Goal: Transaction & Acquisition: Purchase product/service

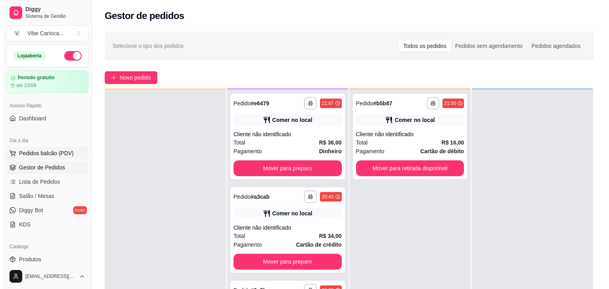
scroll to position [22, 0]
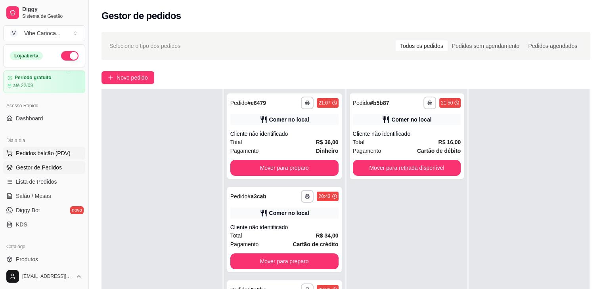
click at [47, 154] on span "Pedidos balcão (PDV)" at bounding box center [43, 153] width 55 height 8
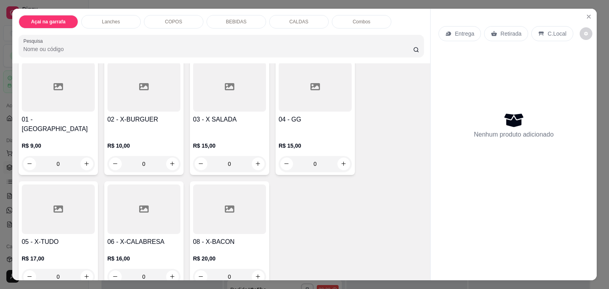
scroll to position [555, 0]
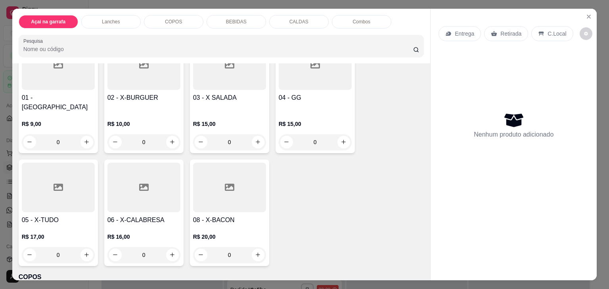
click at [116, 15] on div "Lanches" at bounding box center [110, 21] width 59 height 13
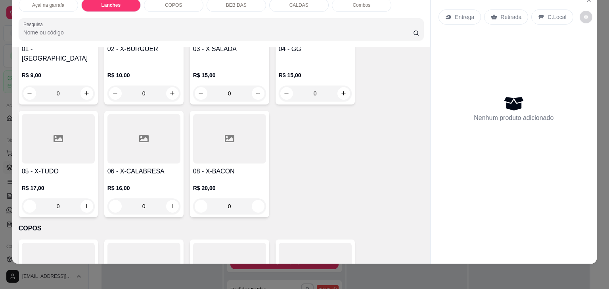
scroll to position [592, 0]
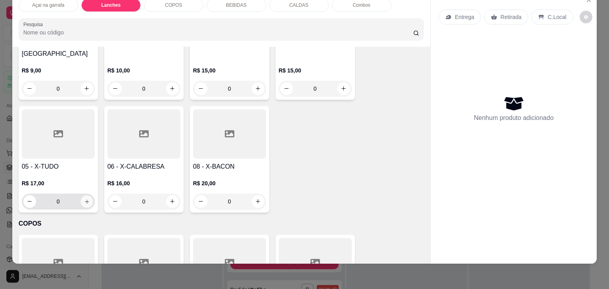
click at [82, 195] on button "increase-product-quantity" at bounding box center [86, 201] width 12 height 12
type input "1"
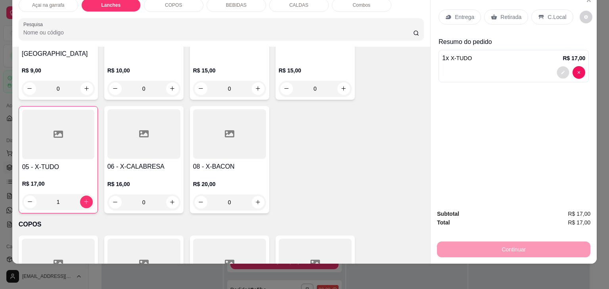
click at [560, 70] on icon "decrease-product-quantity" at bounding box center [562, 72] width 5 height 5
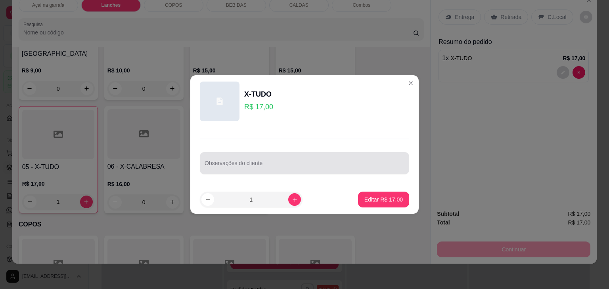
click at [271, 164] on input "Observações do cliente" at bounding box center [304, 166] width 200 height 8
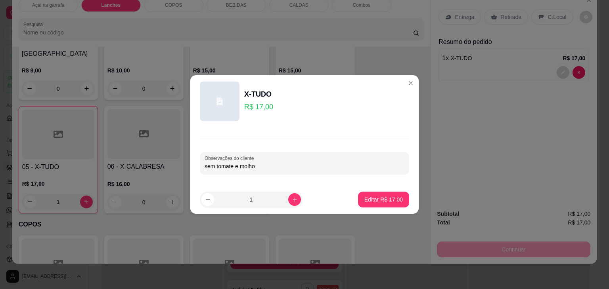
type input "sem tomate e molho"
click at [377, 199] on p "Editar R$ 17,00" at bounding box center [383, 200] width 38 height 8
type input "0"
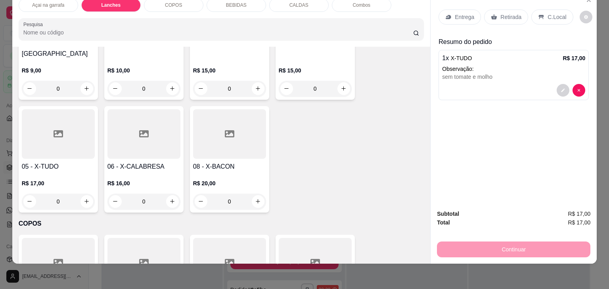
click at [547, 13] on p "C.Local" at bounding box center [556, 17] width 19 height 8
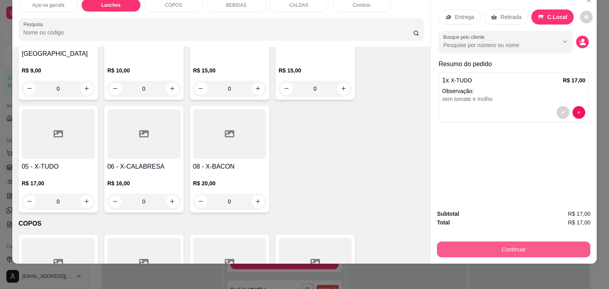
click at [491, 244] on button "Continuar" at bounding box center [513, 250] width 153 height 16
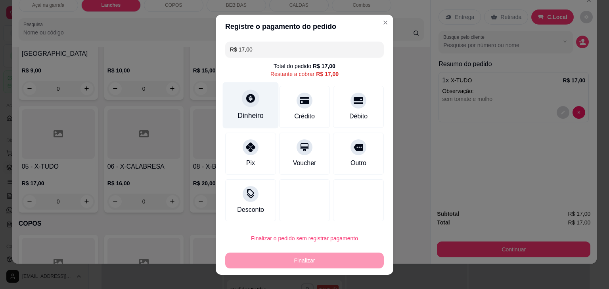
click at [250, 103] on div at bounding box center [250, 98] width 17 height 17
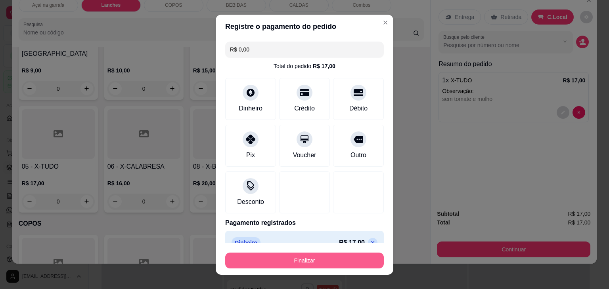
click at [340, 254] on button "Finalizar" at bounding box center [304, 261] width 158 height 16
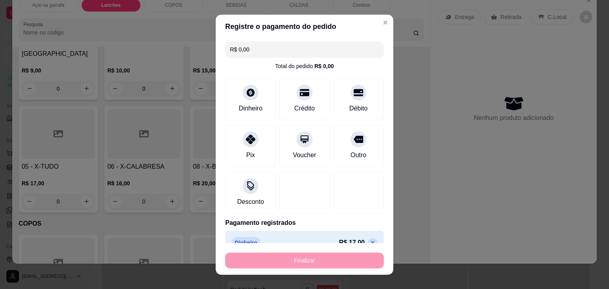
type input "-R$ 17,00"
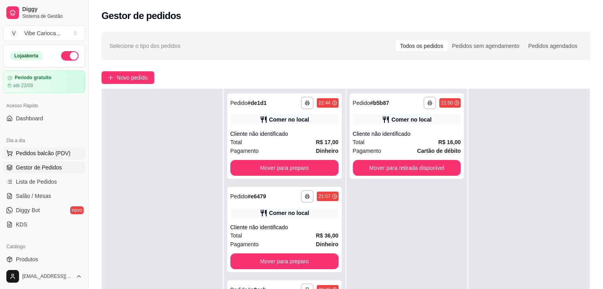
click at [40, 149] on span "Pedidos balcão (PDV)" at bounding box center [43, 153] width 55 height 8
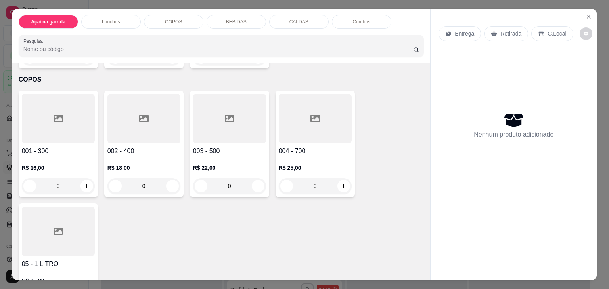
scroll to position [674, 0]
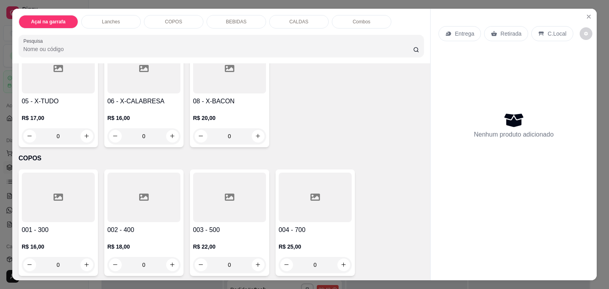
click at [222, 16] on div "BEBIDAS" at bounding box center [235, 21] width 59 height 13
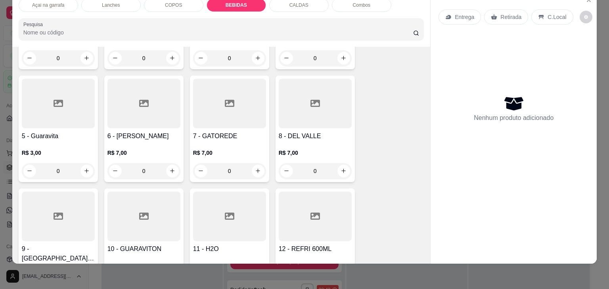
scroll to position [1154, 0]
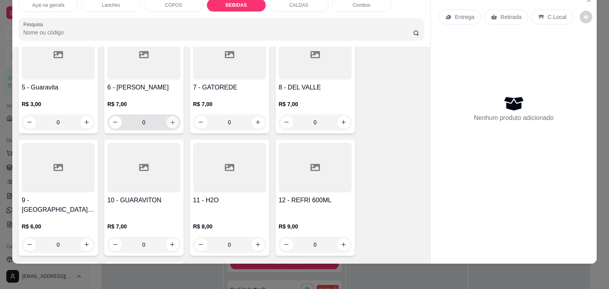
click at [170, 120] on icon "increase-product-quantity" at bounding box center [172, 122] width 4 height 4
type input "1"
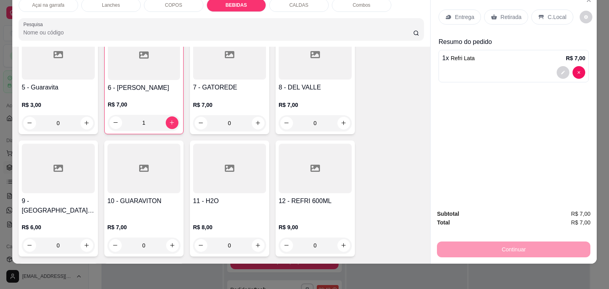
click at [547, 13] on p "C.Local" at bounding box center [556, 17] width 19 height 8
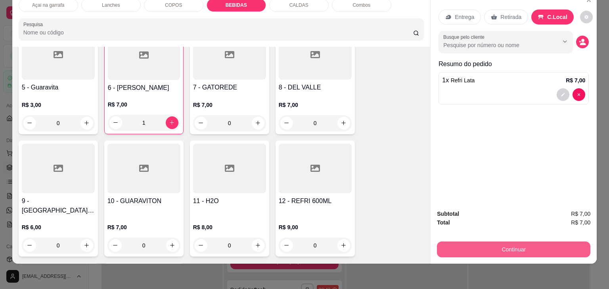
click at [563, 242] on button "Continuar" at bounding box center [513, 250] width 153 height 16
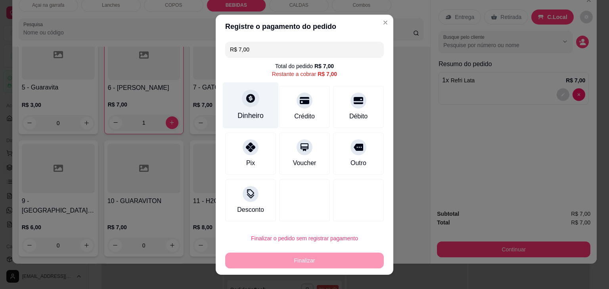
click at [269, 101] on div "Dinheiro" at bounding box center [251, 105] width 56 height 46
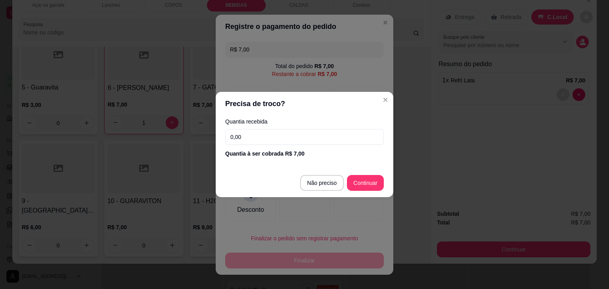
click at [286, 141] on input "0,00" at bounding box center [304, 137] width 158 height 16
type input "2,00"
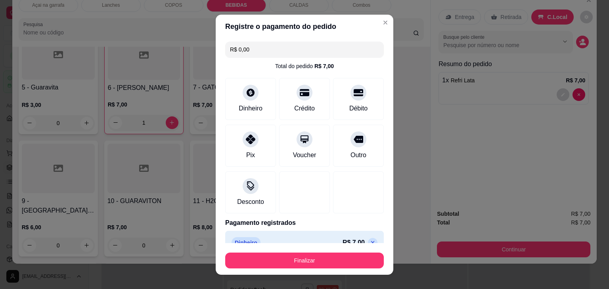
type input "R$ 0,00"
click at [246, 142] on div at bounding box center [250, 136] width 17 height 17
click at [252, 98] on div "Dinheiro" at bounding box center [251, 97] width 56 height 46
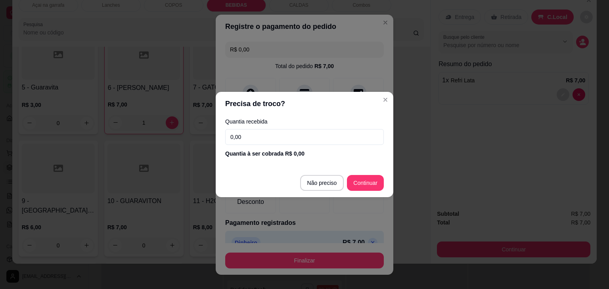
click at [277, 137] on input "0,00" at bounding box center [304, 137] width 158 height 16
type input "0,00"
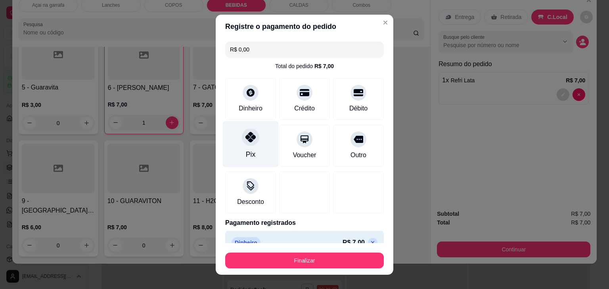
click at [249, 148] on div "Pix" at bounding box center [251, 144] width 56 height 46
click at [249, 136] on icon at bounding box center [250, 137] width 10 height 10
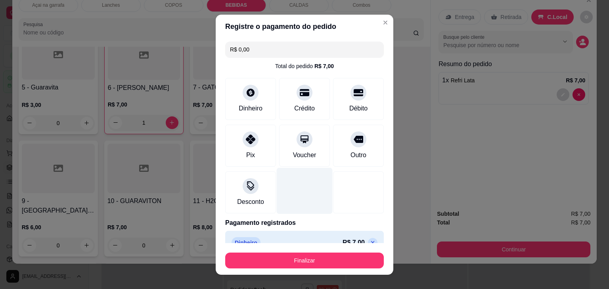
scroll to position [14, 0]
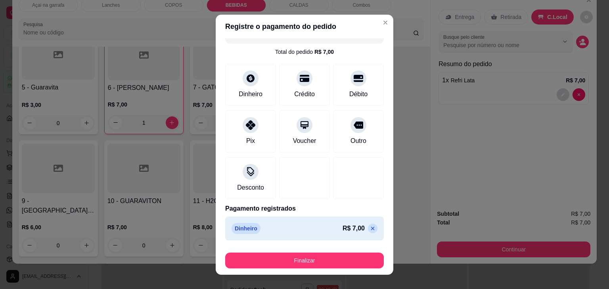
drag, startPoint x: 311, startPoint y: 223, endPoint x: 306, endPoint y: 222, distance: 4.5
click at [310, 223] on div "Dinheiro R$ 7,00" at bounding box center [304, 228] width 146 height 11
click at [241, 227] on p "Dinheiro" at bounding box center [245, 228] width 29 height 11
drag, startPoint x: 265, startPoint y: 231, endPoint x: 391, endPoint y: 214, distance: 127.8
click at [267, 229] on div "Dinheiro R$ 7,00" at bounding box center [304, 228] width 146 height 11
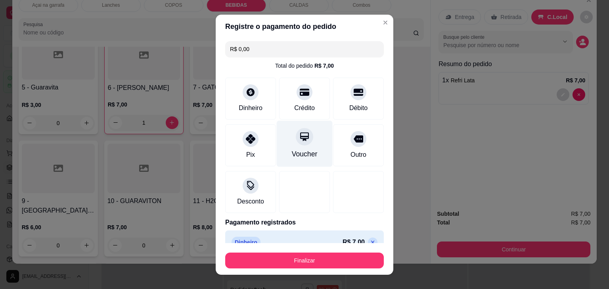
scroll to position [0, 0]
click at [314, 65] on div "R$ 7,00" at bounding box center [323, 66] width 19 height 8
click at [320, 72] on div "R$ 0,00 Total do pedido R$ 7,00 Dinheiro Crédito Débito Pix Voucher Outro Desco…" at bounding box center [305, 140] width 178 height 205
click at [320, 67] on div "R$ 7,00" at bounding box center [323, 66] width 19 height 8
click at [319, 66] on div "R$ 7,00" at bounding box center [323, 66] width 19 height 8
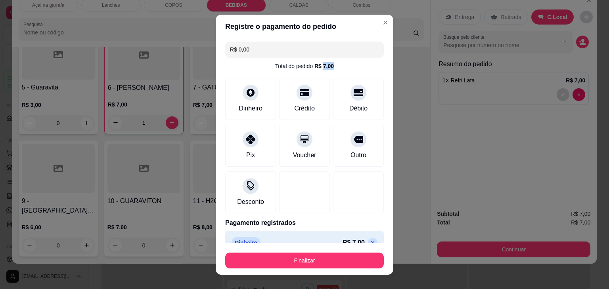
click at [319, 66] on div "R$ 7,00" at bounding box center [323, 66] width 19 height 8
click at [326, 65] on div "Total do pedido R$ 7,00" at bounding box center [304, 66] width 158 height 8
click at [274, 48] on input "R$ 0,00" at bounding box center [304, 50] width 149 height 16
type input "R$ 0,00"
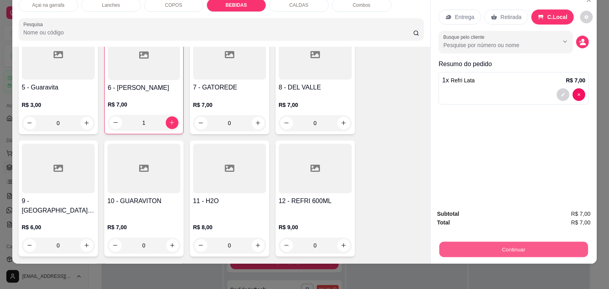
click at [549, 243] on button "Continuar" at bounding box center [513, 249] width 149 height 15
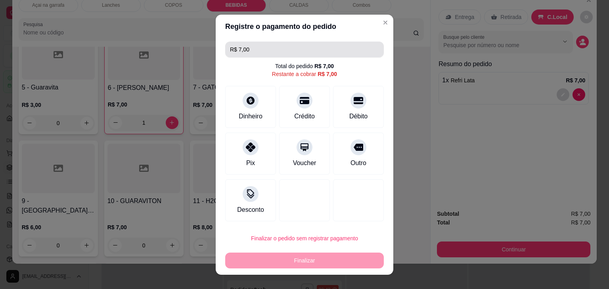
click at [271, 47] on input "R$ 7,00" at bounding box center [304, 50] width 149 height 16
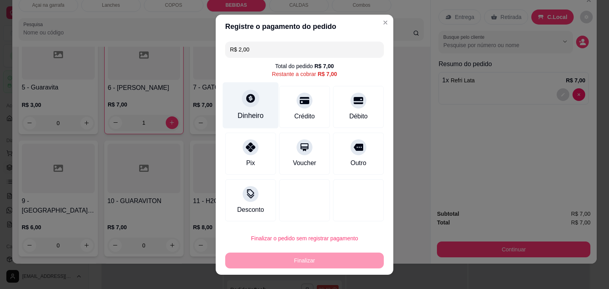
click at [243, 105] on div at bounding box center [250, 98] width 17 height 17
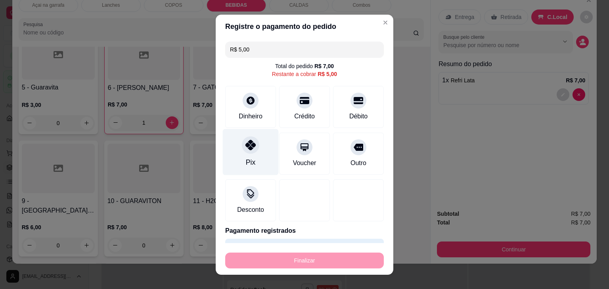
click at [241, 154] on div "Pix" at bounding box center [251, 152] width 56 height 46
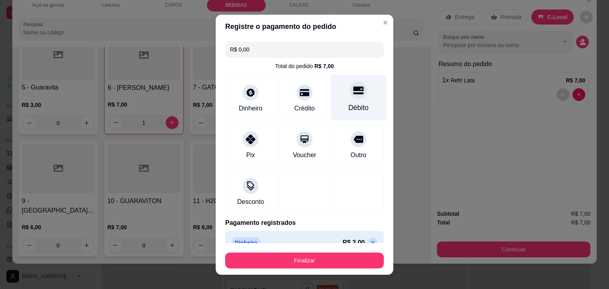
click at [348, 107] on div "Débito" at bounding box center [358, 108] width 20 height 10
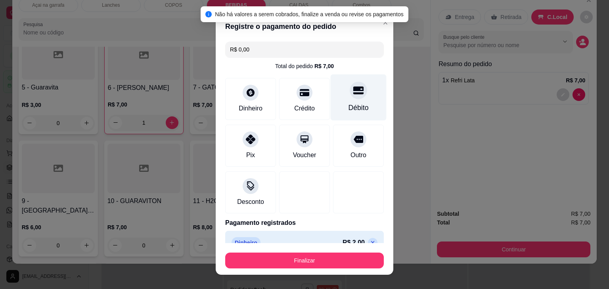
click at [348, 104] on div "Débito" at bounding box center [358, 108] width 20 height 10
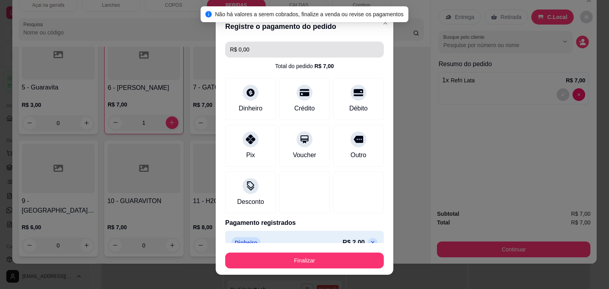
click at [271, 52] on input "R$ 0,00" at bounding box center [304, 50] width 149 height 16
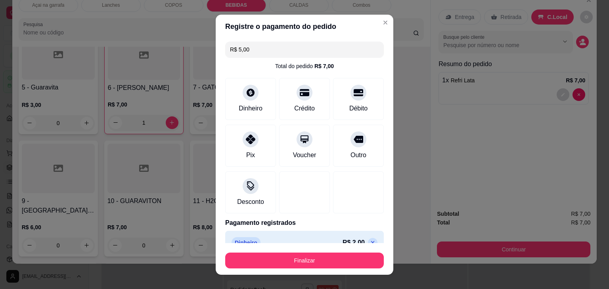
type input "R$ 5,00"
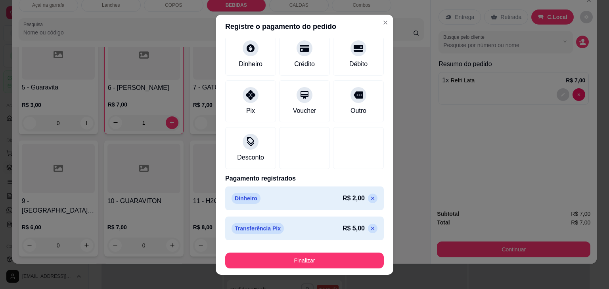
click at [268, 225] on p "Transferência Pix" at bounding box center [257, 228] width 52 height 11
click at [268, 230] on p "Transferência Pix" at bounding box center [257, 228] width 52 height 11
click at [274, 228] on p "Transferência Pix" at bounding box center [257, 228] width 52 height 11
click at [352, 48] on div at bounding box center [357, 45] width 17 height 17
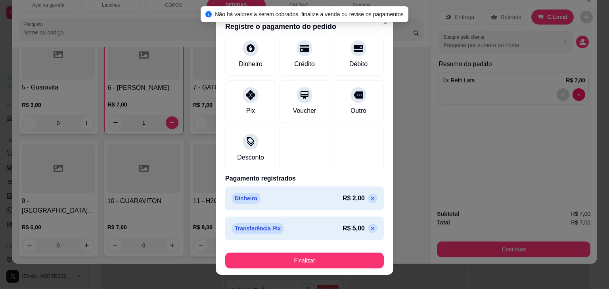
click at [320, 232] on div "Transferência Pix R$ 5,00" at bounding box center [304, 228] width 146 height 11
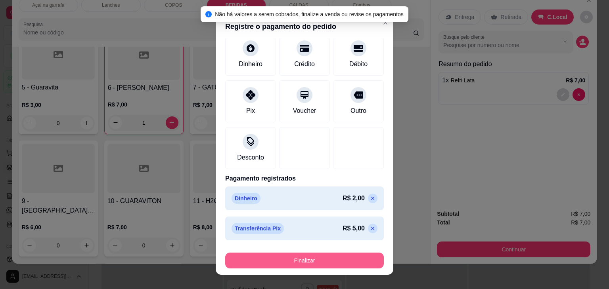
click at [309, 256] on button "Finalizar" at bounding box center [304, 261] width 158 height 16
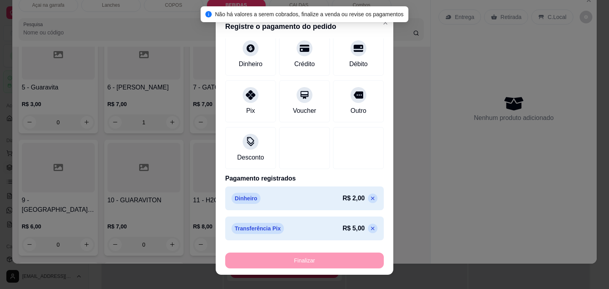
type input "0"
type input "-R$ 7,00"
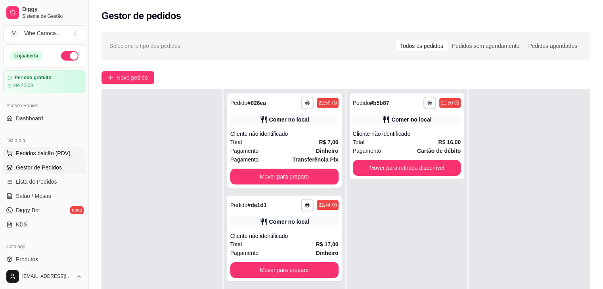
click at [56, 151] on span "Pedidos balcão (PDV)" at bounding box center [43, 153] width 55 height 8
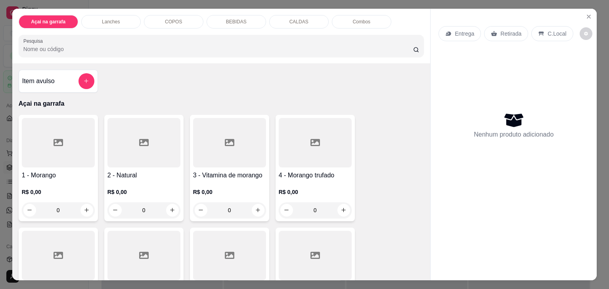
click at [182, 15] on div "COPOS" at bounding box center [173, 21] width 59 height 13
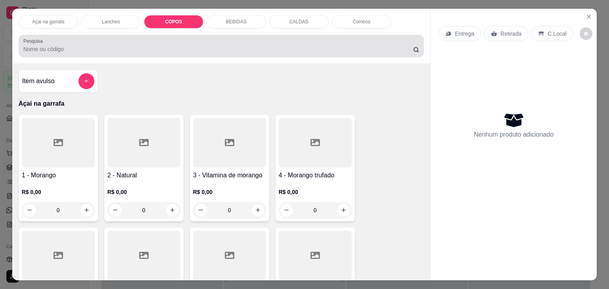
scroll to position [19, 0]
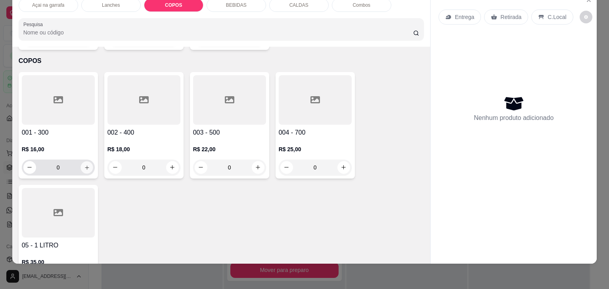
click at [85, 166] on icon "increase-product-quantity" at bounding box center [87, 168] width 4 height 4
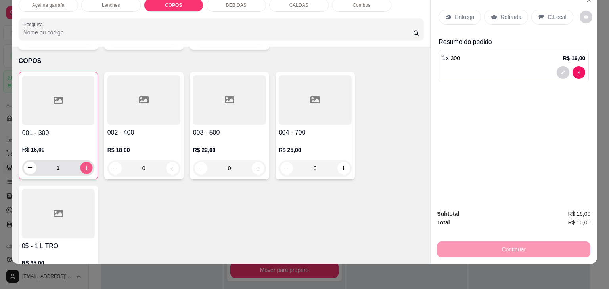
click at [83, 165] on icon "increase-product-quantity" at bounding box center [86, 168] width 6 height 6
type input "2"
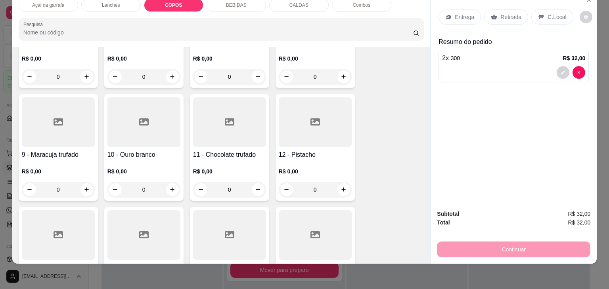
scroll to position [0, 0]
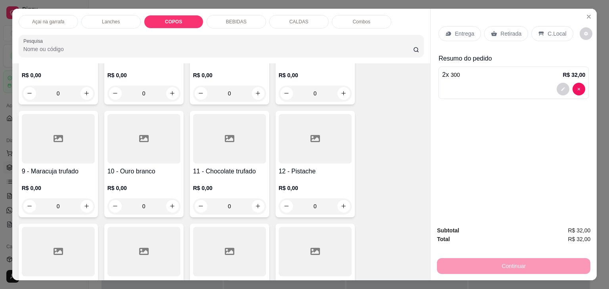
click at [120, 17] on div "Lanches" at bounding box center [110, 21] width 59 height 13
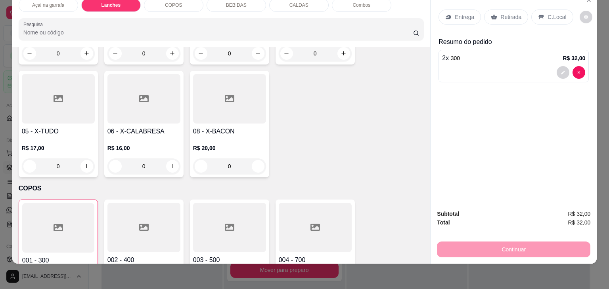
scroll to position [631, 0]
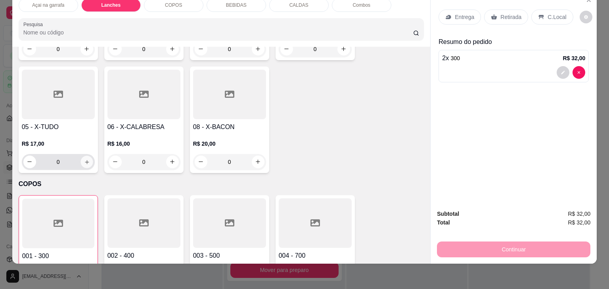
click at [87, 156] on button "increase-product-quantity" at bounding box center [86, 162] width 12 height 12
type input "1"
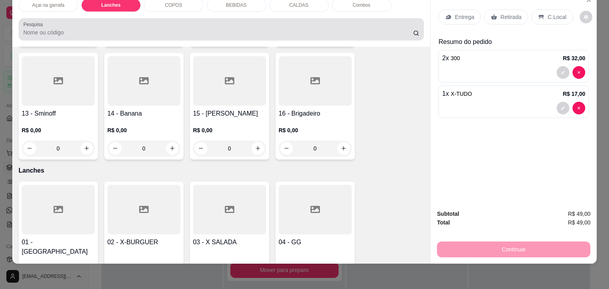
scroll to position [0, 0]
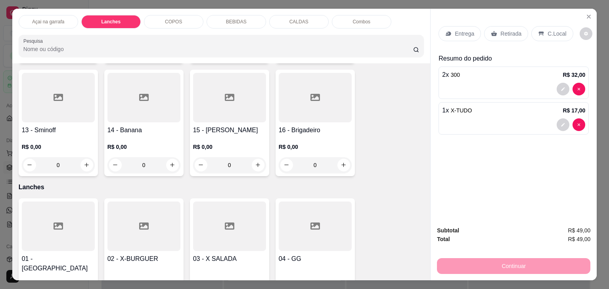
click at [234, 19] on p "BEBIDAS" at bounding box center [236, 22] width 21 height 6
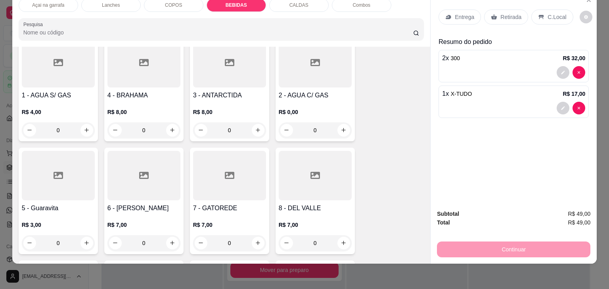
scroll to position [1037, 0]
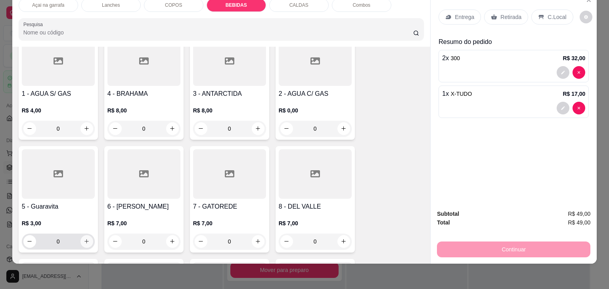
click at [84, 235] on button "increase-product-quantity" at bounding box center [86, 241] width 13 height 13
type input "1"
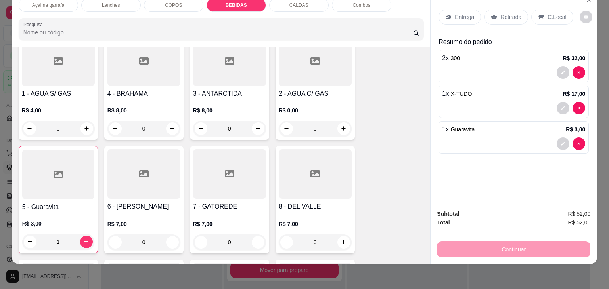
click at [542, 10] on div "C.Local" at bounding box center [552, 17] width 42 height 15
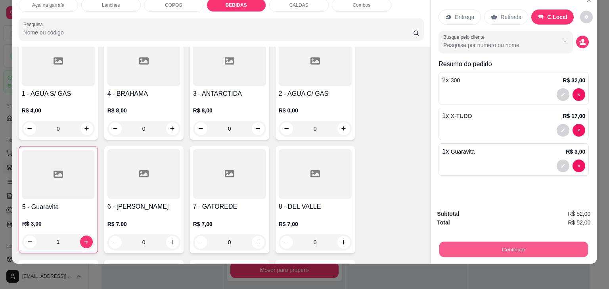
click at [512, 242] on button "Continuar" at bounding box center [513, 249] width 149 height 15
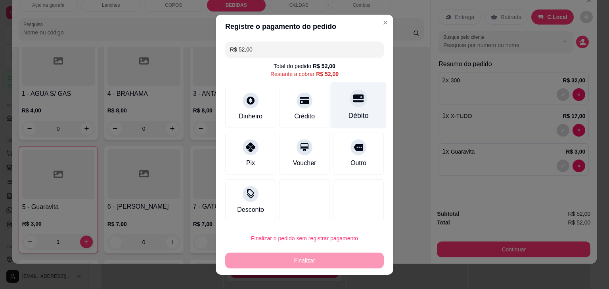
click at [355, 103] on div at bounding box center [357, 98] width 17 height 17
type input "R$ 0,00"
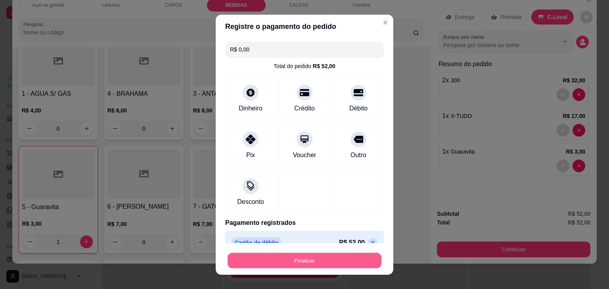
click at [319, 258] on button "Finalizar" at bounding box center [304, 260] width 154 height 15
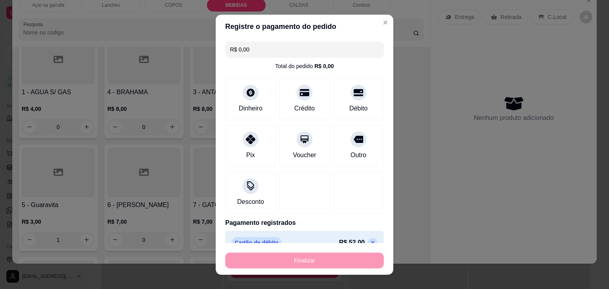
type input "0"
type input "-R$ 52,00"
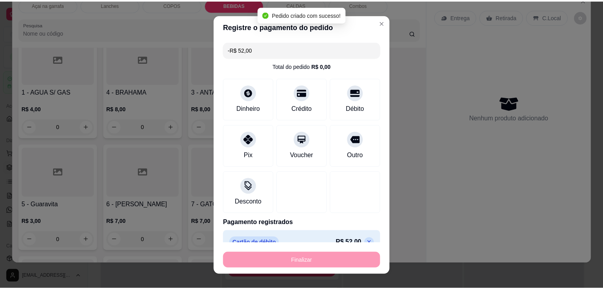
scroll to position [1035, 0]
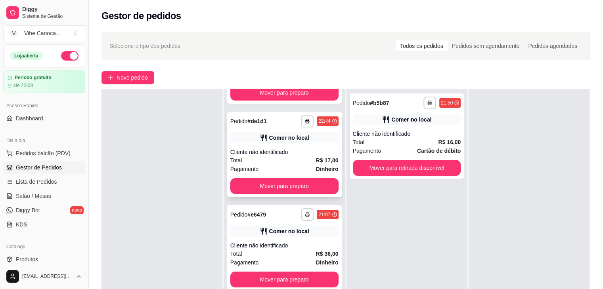
scroll to position [158, 0]
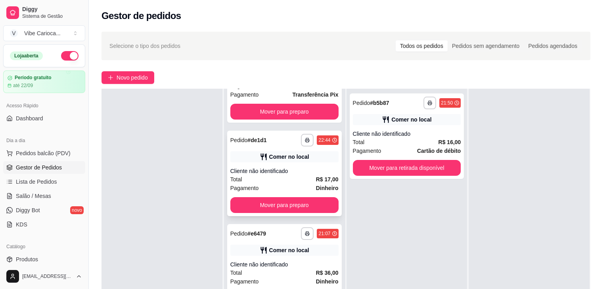
click at [288, 178] on div "Total R$ 17,00" at bounding box center [284, 179] width 108 height 9
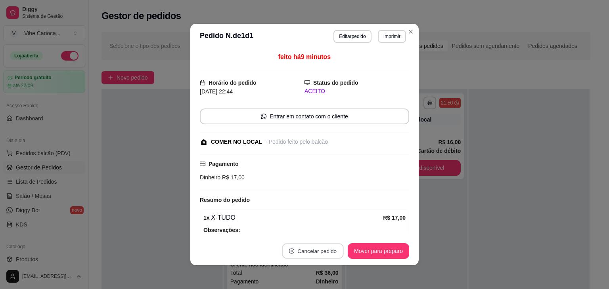
click at [323, 248] on button "Cancelar pedido" at bounding box center [312, 251] width 61 height 15
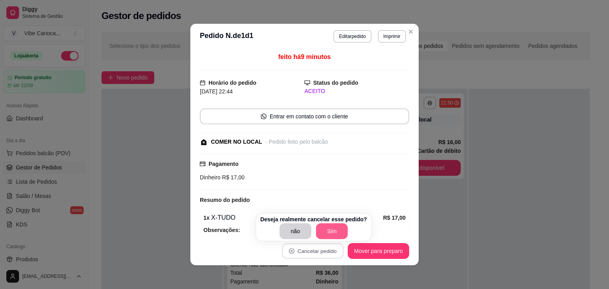
click at [334, 233] on button "Sim" at bounding box center [332, 231] width 32 height 16
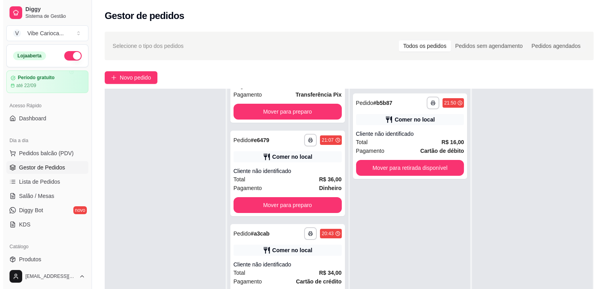
scroll to position [0, 0]
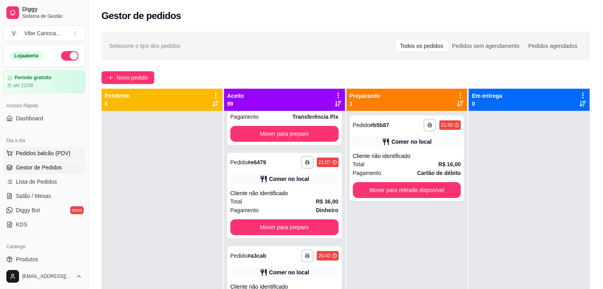
click at [32, 152] on span "Pedidos balcão (PDV)" at bounding box center [43, 153] width 55 height 8
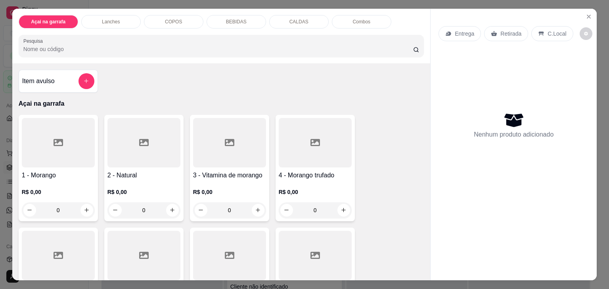
click at [111, 11] on div "Açai na garrafa Lanches COPOS BEBIDAS CALDAS Combos Pesquisa" at bounding box center [221, 36] width 418 height 55
drag, startPoint x: 113, startPoint y: 13, endPoint x: 122, endPoint y: 23, distance: 14.0
click at [115, 16] on div "Lanches" at bounding box center [110, 21] width 59 height 13
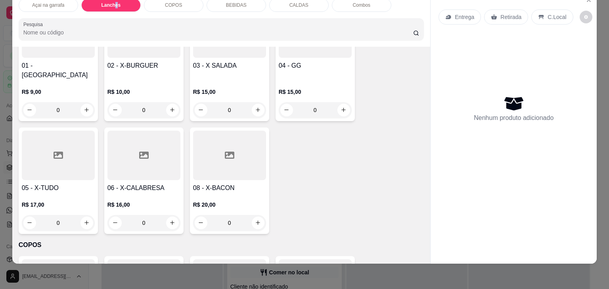
scroll to position [592, 0]
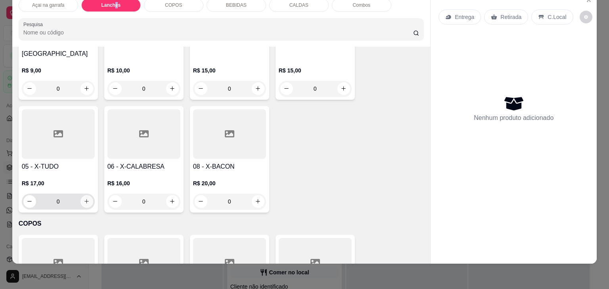
click at [84, 195] on button "increase-product-quantity" at bounding box center [86, 201] width 13 height 13
type input "1"
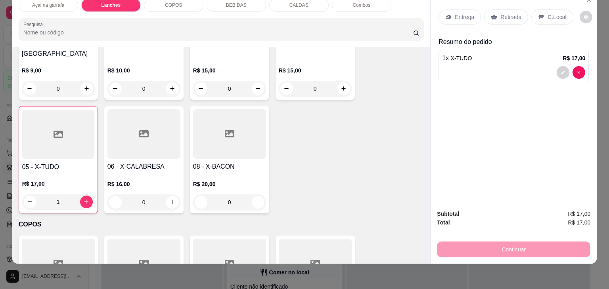
click at [539, 10] on div "C.Local" at bounding box center [552, 17] width 42 height 15
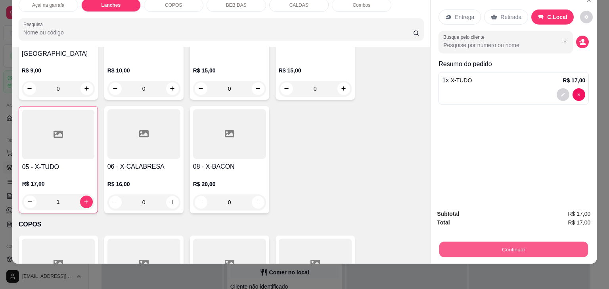
click at [543, 242] on button "Continuar" at bounding box center [513, 249] width 149 height 15
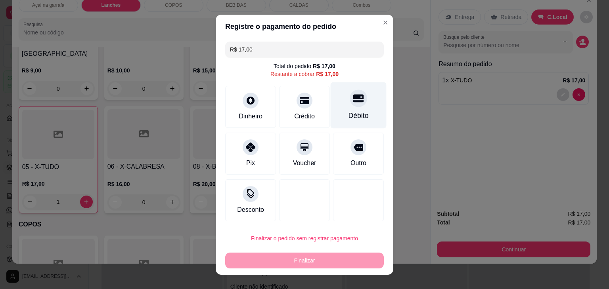
click at [351, 105] on div at bounding box center [357, 98] width 17 height 17
type input "R$ 0,00"
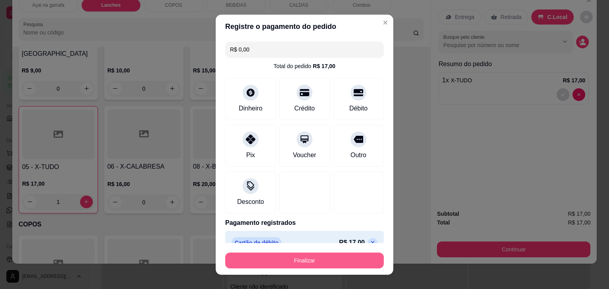
click at [316, 260] on button "Finalizar" at bounding box center [304, 261] width 158 height 16
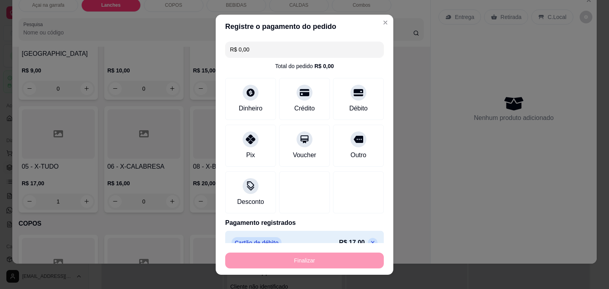
type input "0"
type input "-R$ 17,00"
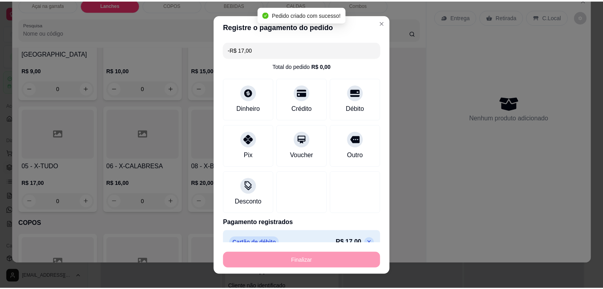
scroll to position [252, 0]
